Goal: Task Accomplishment & Management: Manage account settings

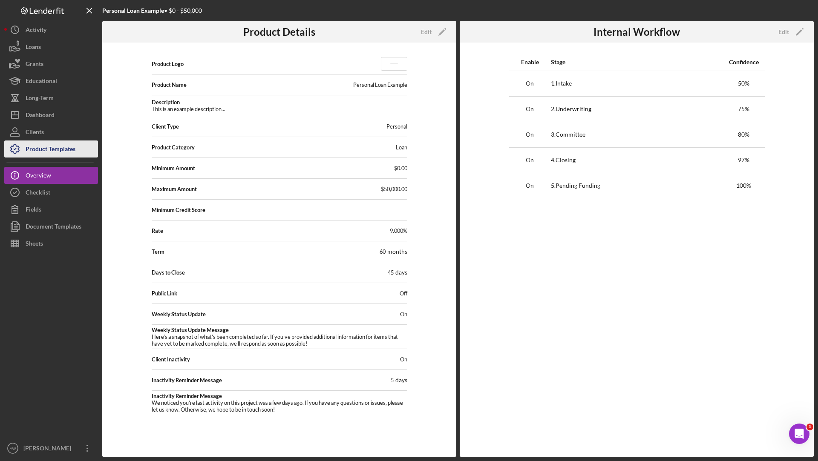
click at [35, 145] on div "Product Templates" at bounding box center [51, 150] width 50 height 19
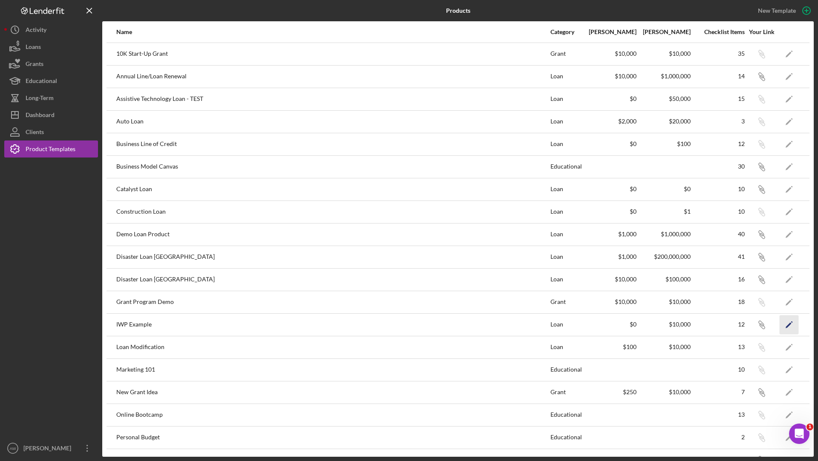
click at [792, 315] on icon "Icon/Edit" at bounding box center [789, 324] width 19 height 19
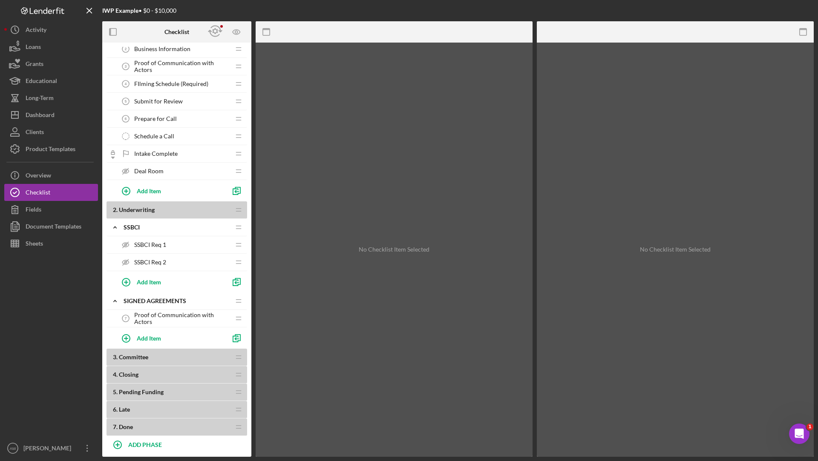
scroll to position [60, 0]
click at [167, 166] on div "Deal Room Deal Room" at bounding box center [173, 170] width 113 height 17
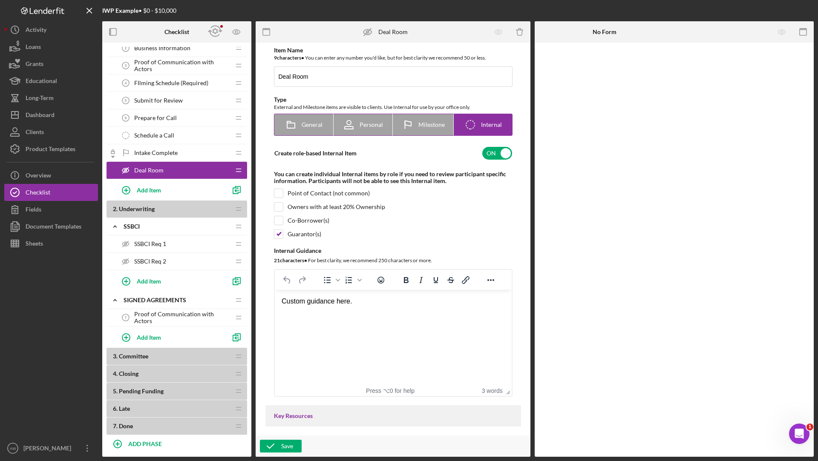
click at [368, 125] on span "Personal" at bounding box center [371, 124] width 23 height 7
radio input "true"
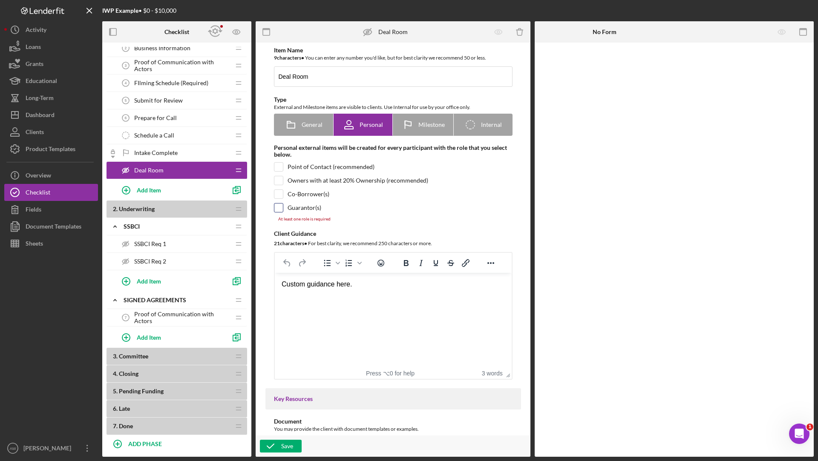
click at [274, 208] on input "checkbox" at bounding box center [278, 208] width 9 height 9
checkbox input "true"
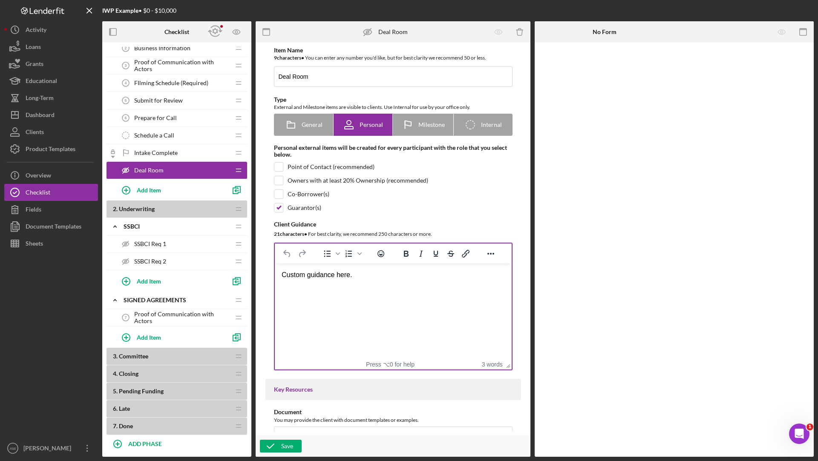
scroll to position [311, 0]
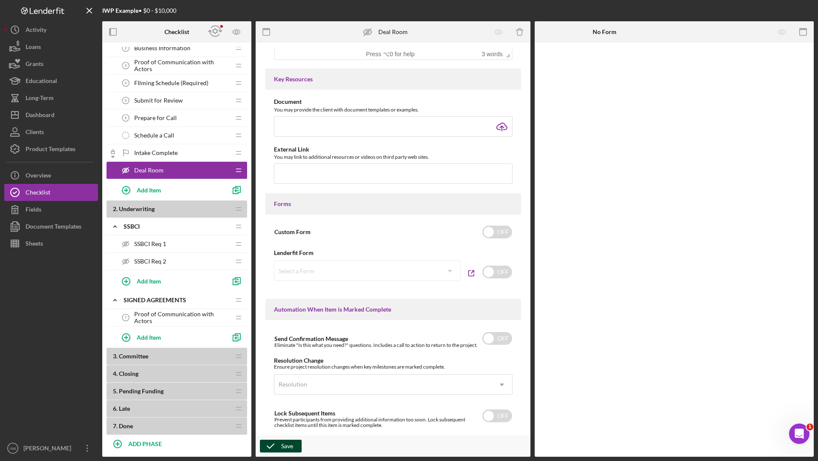
click at [271, 444] on icon "button" at bounding box center [270, 446] width 21 height 21
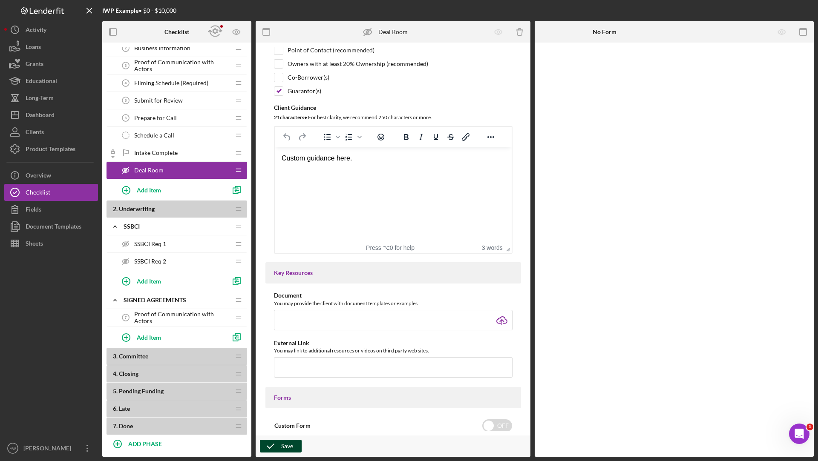
scroll to position [0, 0]
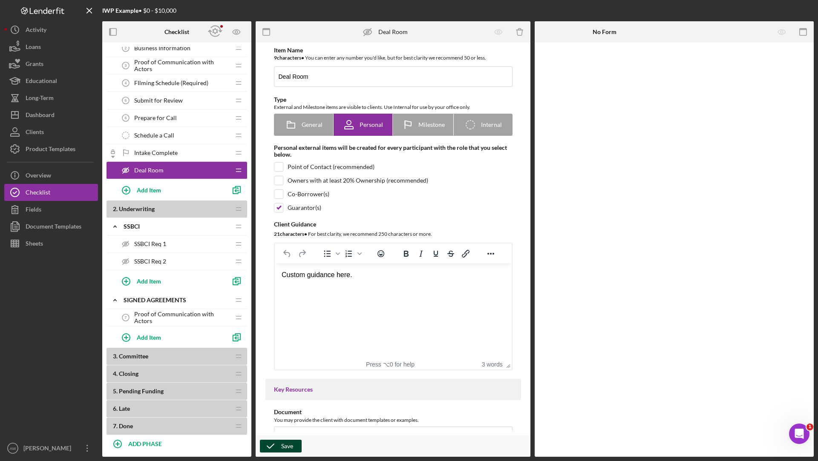
click at [280, 445] on icon "button" at bounding box center [270, 446] width 21 height 21
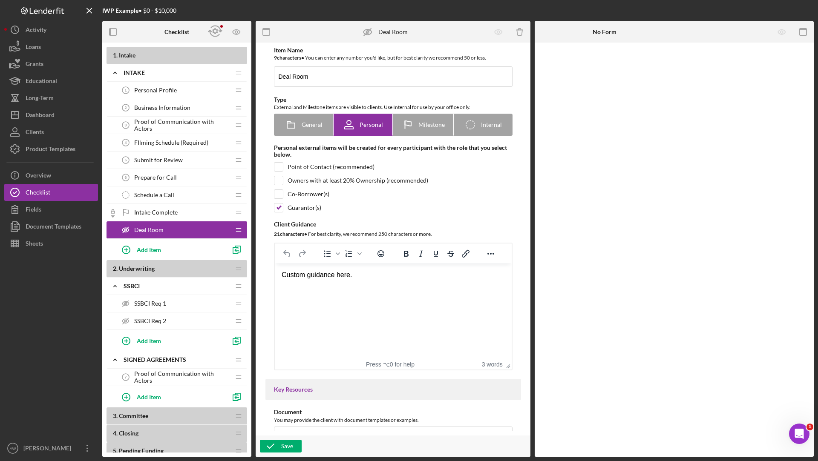
click at [168, 141] on span "FIlming Schedule (Required)" at bounding box center [171, 142] width 74 height 7
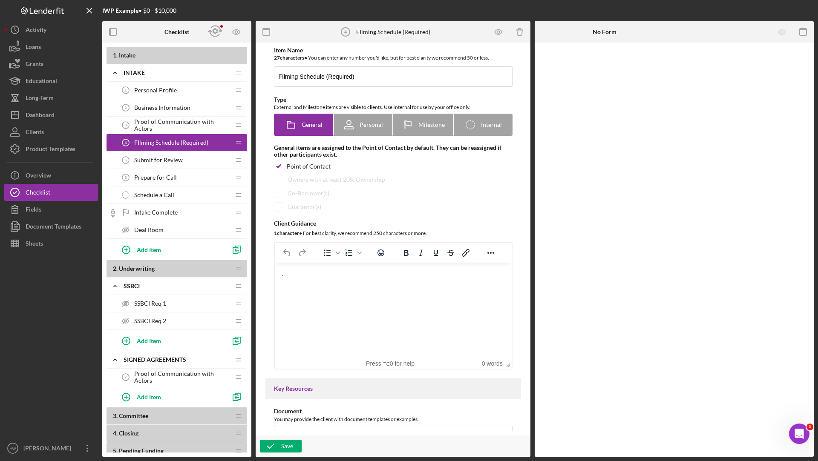
click at [167, 158] on span "Submit for Review" at bounding box center [158, 160] width 49 height 7
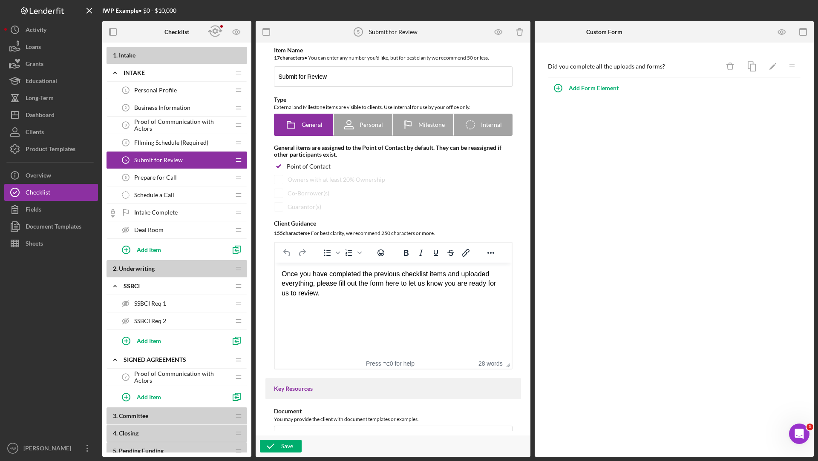
click at [167, 176] on span "Prepare for Call" at bounding box center [155, 177] width 43 height 7
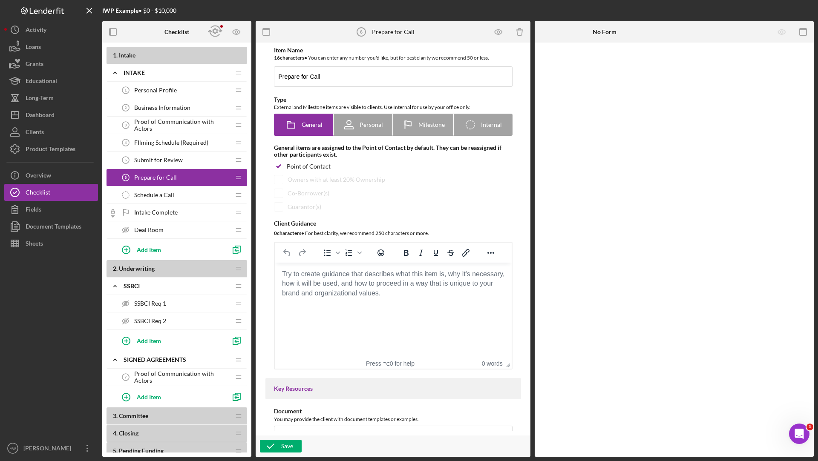
click at [166, 196] on span "Schedule a Call" at bounding box center [154, 195] width 40 height 7
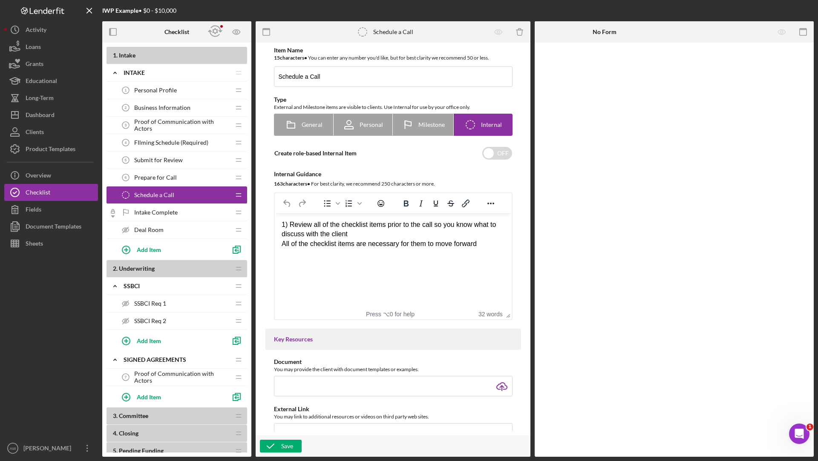
click at [149, 305] on span "SSBCI Req 1" at bounding box center [150, 303] width 32 height 7
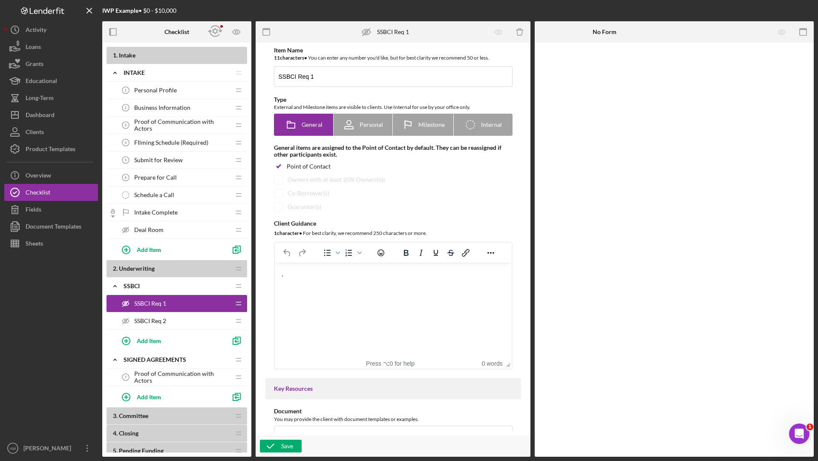
click at [158, 318] on span "SSBCI Req 2" at bounding box center [150, 321] width 32 height 7
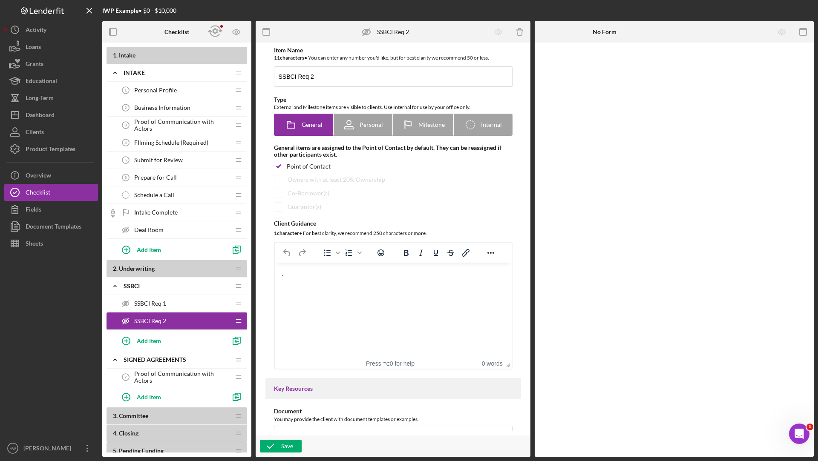
click at [147, 374] on span "Proof of Communication with Actors" at bounding box center [182, 378] width 96 height 14
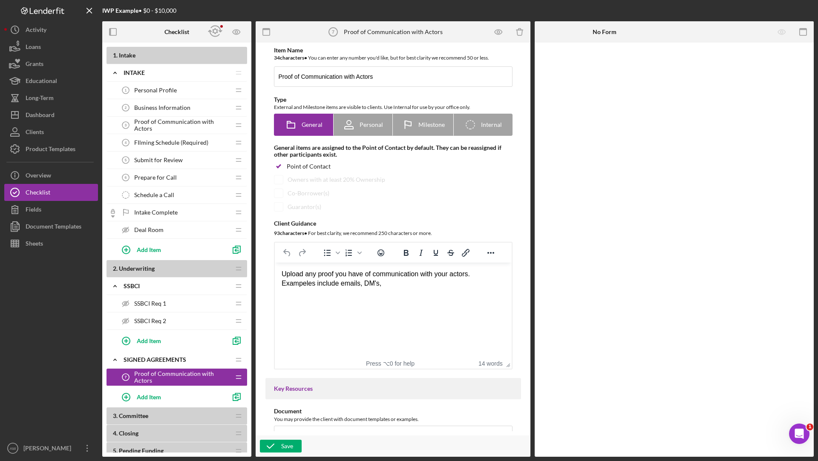
click at [156, 227] on span "Deal Room" at bounding box center [148, 230] width 29 height 7
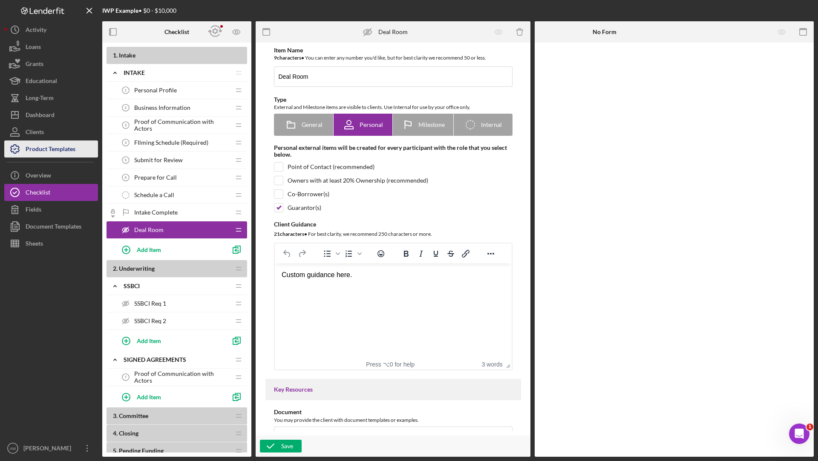
click at [54, 147] on div "Product Templates" at bounding box center [51, 150] width 50 height 19
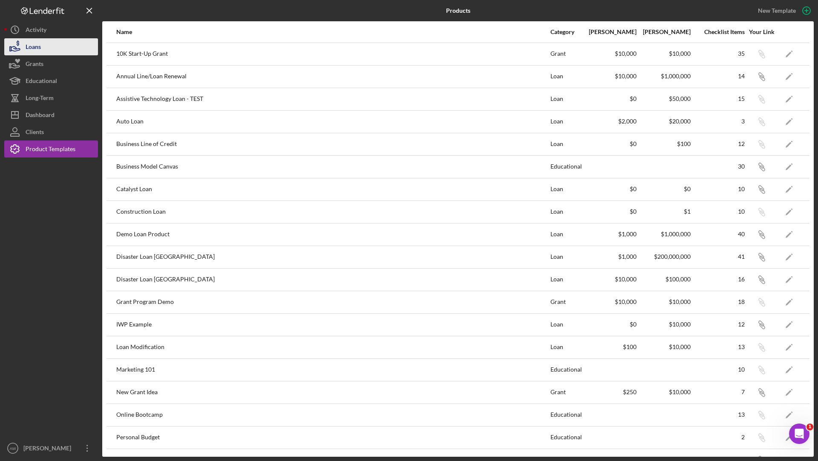
click at [37, 45] on div "Loans" at bounding box center [33, 47] width 15 height 19
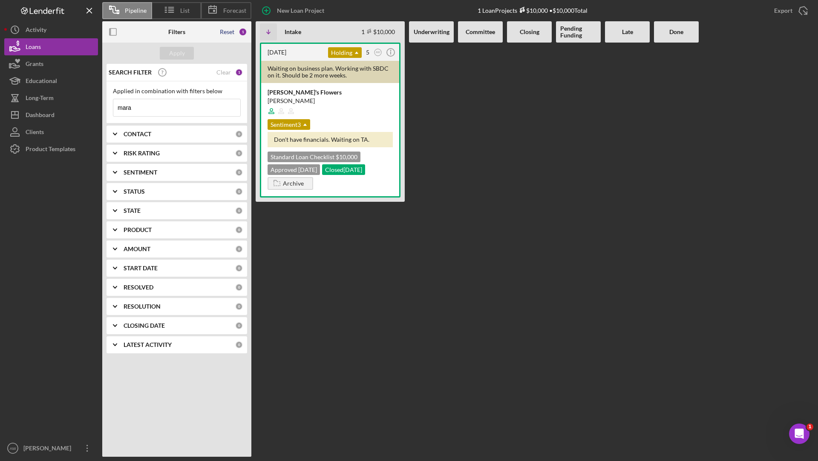
click at [225, 32] on div "Reset" at bounding box center [227, 32] width 14 height 7
click at [170, 52] on div "Apply" at bounding box center [177, 53] width 16 height 13
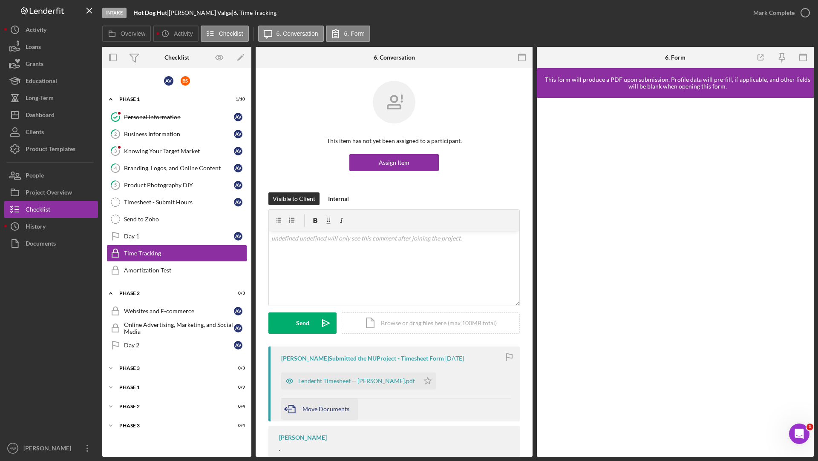
click at [311, 407] on span "Move Documents" at bounding box center [326, 409] width 47 height 7
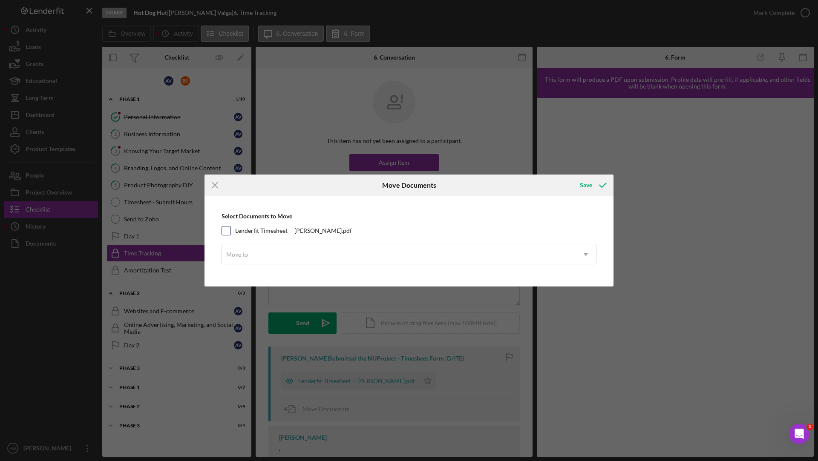
click at [229, 234] on input "Lenderfit Timesheet -- [PERSON_NAME].pdf" at bounding box center [226, 231] width 9 height 9
checkbox input "true"
click at [244, 253] on div "Move to" at bounding box center [237, 254] width 22 height 7
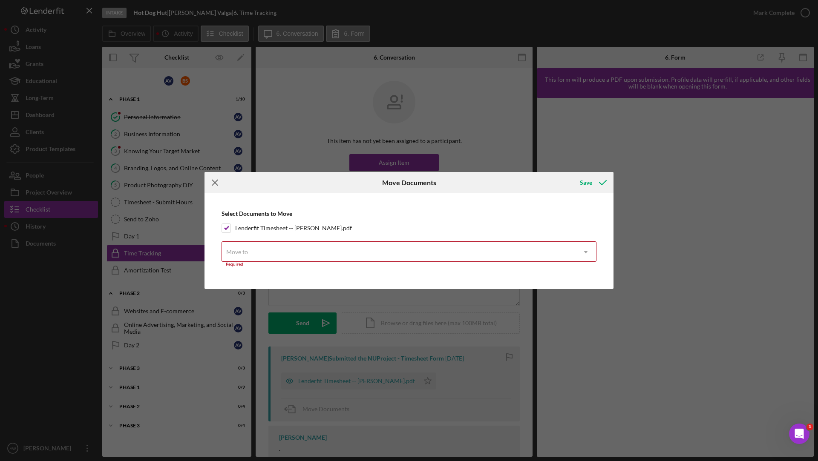
click at [216, 182] on icon "Icon/Menu Close" at bounding box center [215, 182] width 21 height 21
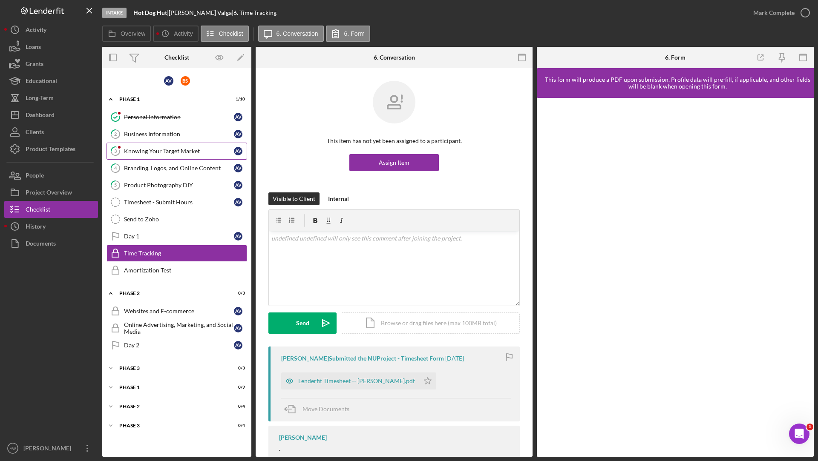
click at [161, 156] on link "3 Knowing Your Target Market A V" at bounding box center [177, 151] width 141 height 17
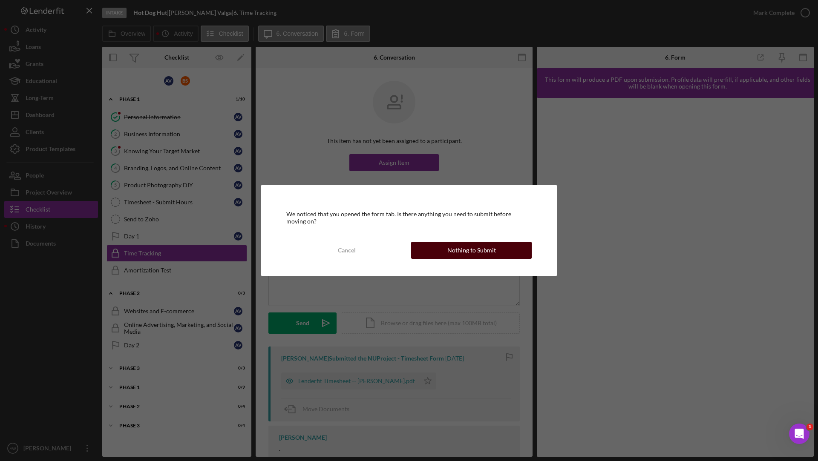
click at [441, 248] on button "Nothing to Submit" at bounding box center [471, 250] width 121 height 17
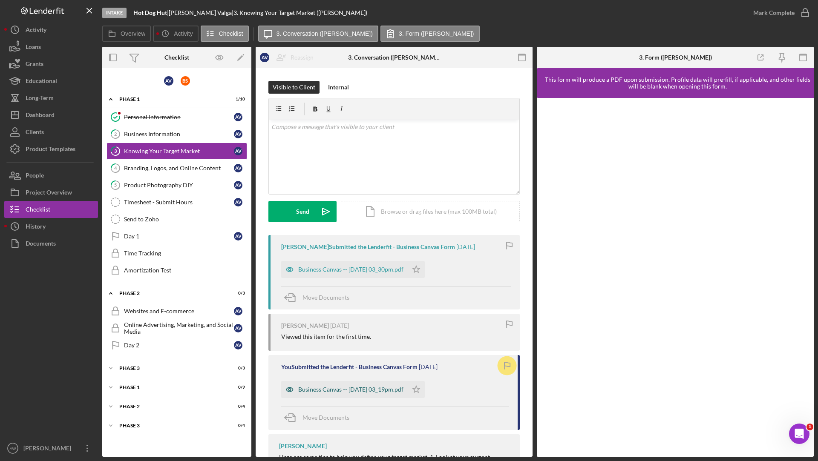
click at [307, 391] on div "Business Canvas -- [DATE] 03_19pm.pdf" at bounding box center [350, 389] width 105 height 7
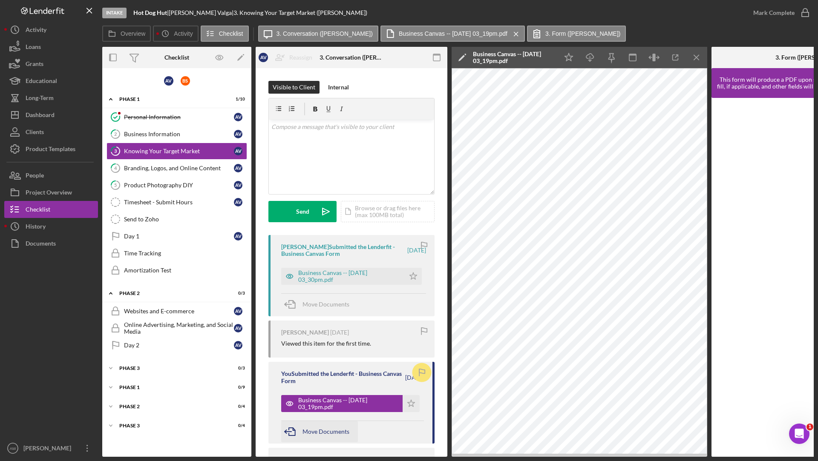
click at [310, 438] on div "Move Documents" at bounding box center [326, 431] width 47 height 21
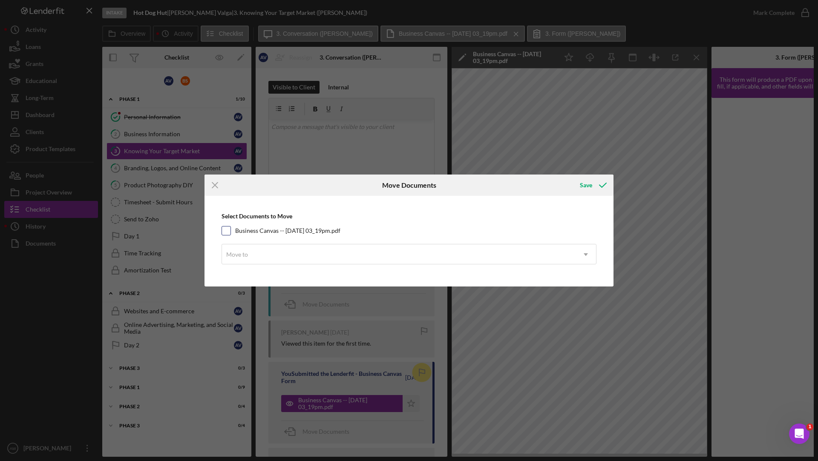
click at [225, 231] on input "Business Canvas -- [DATE] 03_19pm.pdf" at bounding box center [226, 231] width 9 height 9
checkbox input "true"
click at [239, 247] on div "Move to" at bounding box center [399, 255] width 354 height 20
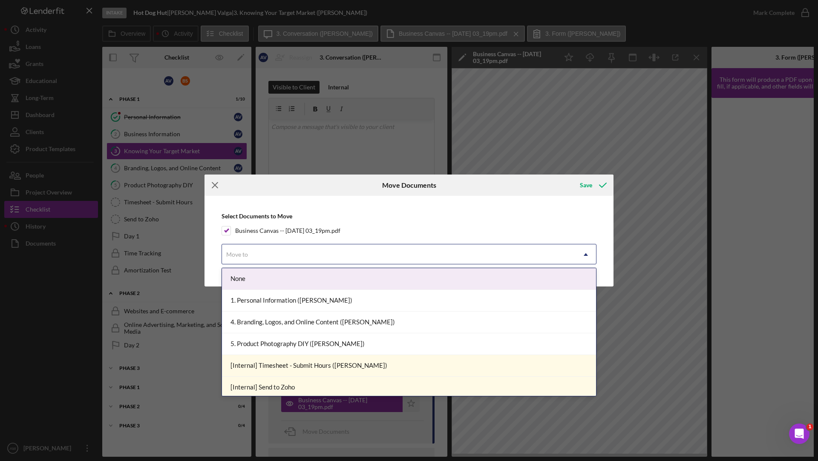
click at [213, 186] on line at bounding box center [215, 186] width 6 height 6
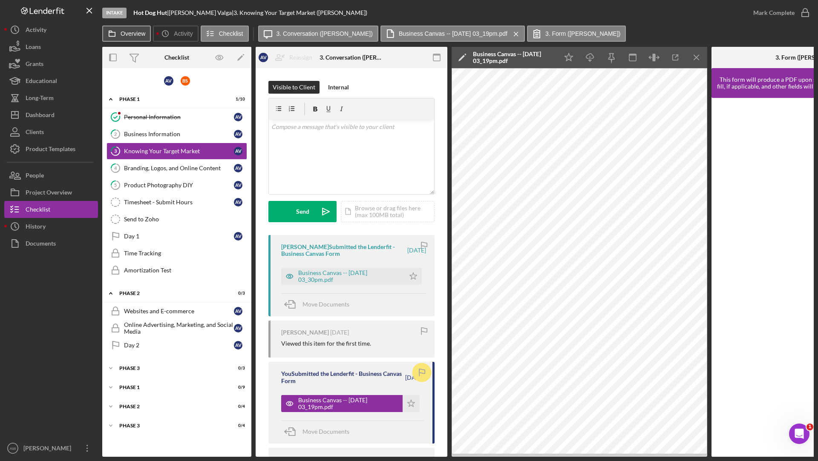
click at [131, 36] on label "Overview" at bounding box center [133, 33] width 25 height 7
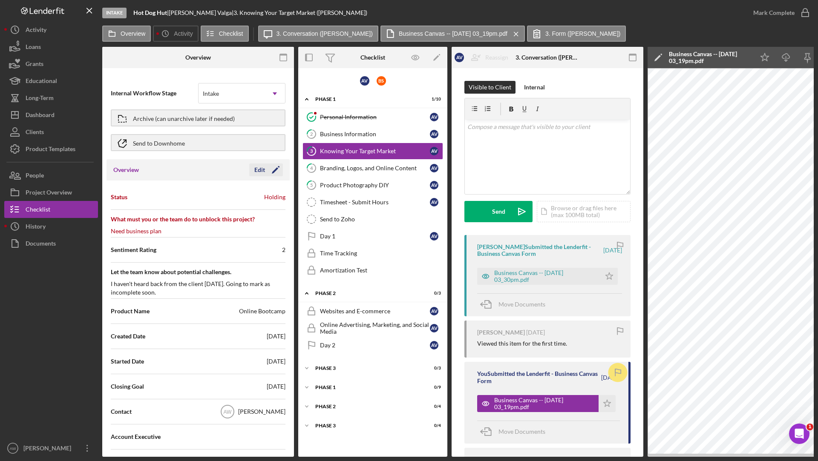
click at [261, 172] on div "Edit" at bounding box center [259, 170] width 11 height 13
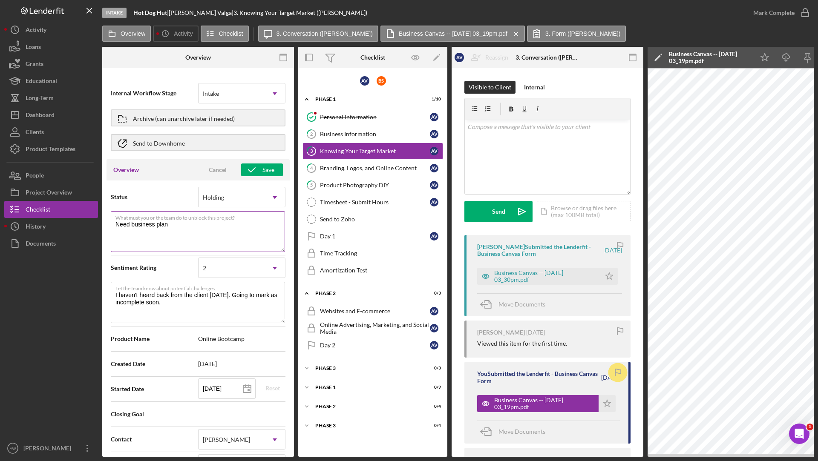
scroll to position [306, 0]
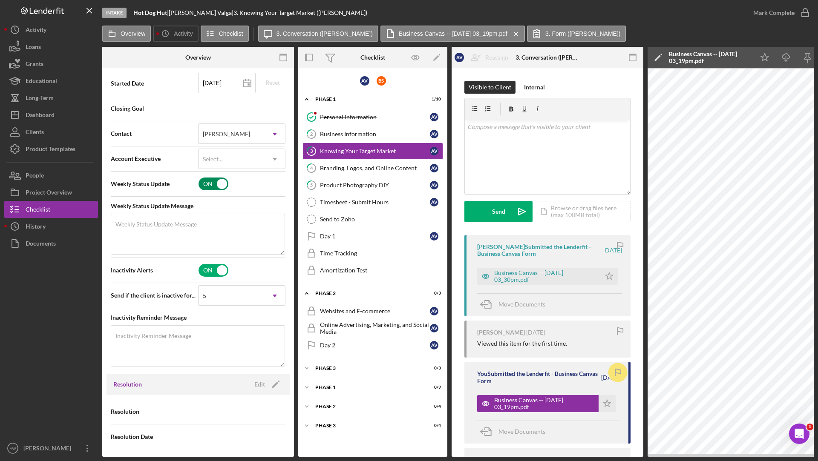
click at [206, 183] on input "checkbox" at bounding box center [214, 184] width 30 height 13
checkbox input "false"
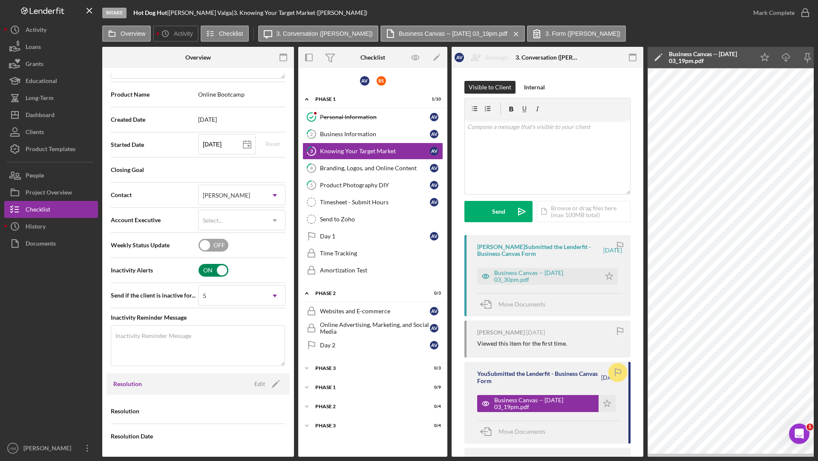
click at [206, 273] on input "checkbox" at bounding box center [214, 270] width 30 height 13
checkbox input "false"
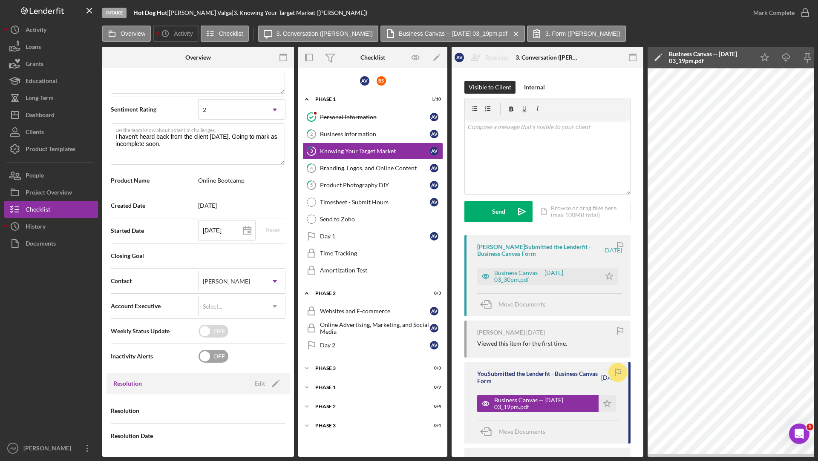
scroll to position [0, 0]
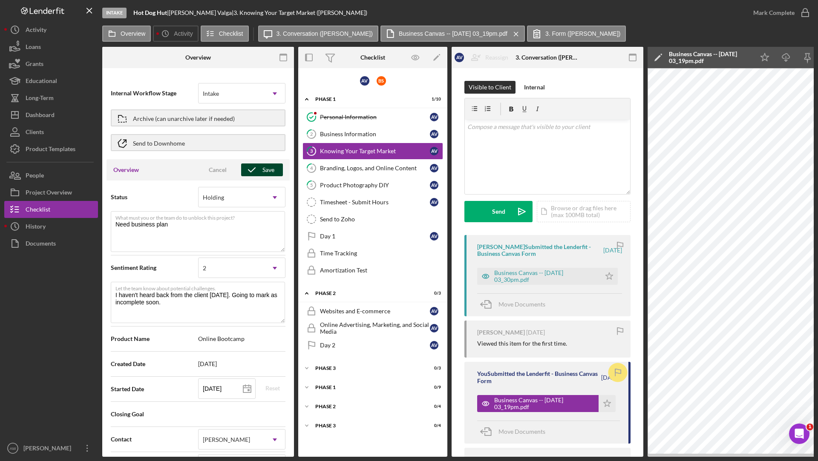
click at [262, 170] on div "Save" at bounding box center [268, 170] width 12 height 13
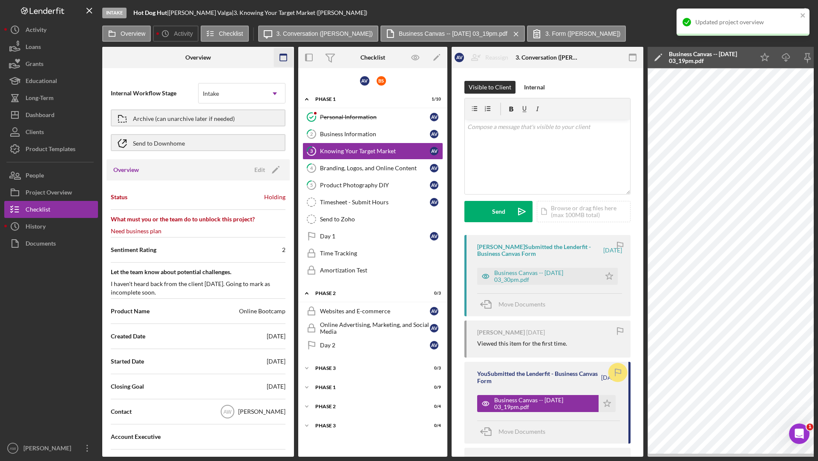
click at [278, 55] on icon "button" at bounding box center [283, 57] width 19 height 19
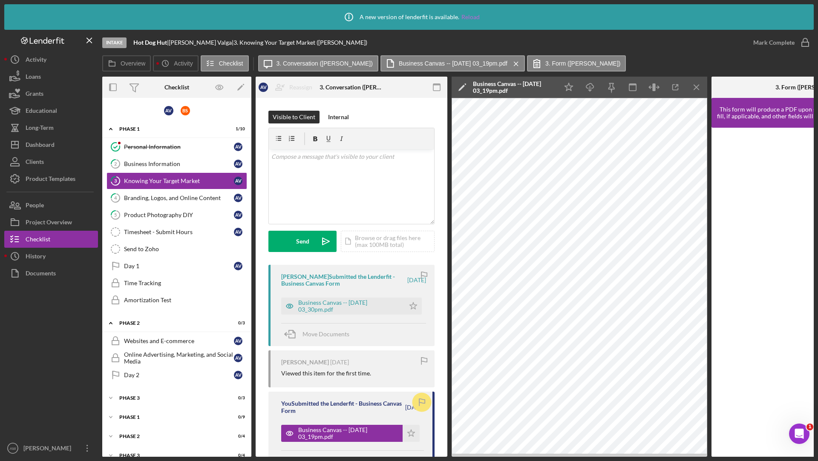
click at [468, 15] on link "Reload" at bounding box center [470, 17] width 18 height 7
